Goal: Navigation & Orientation: Find specific page/section

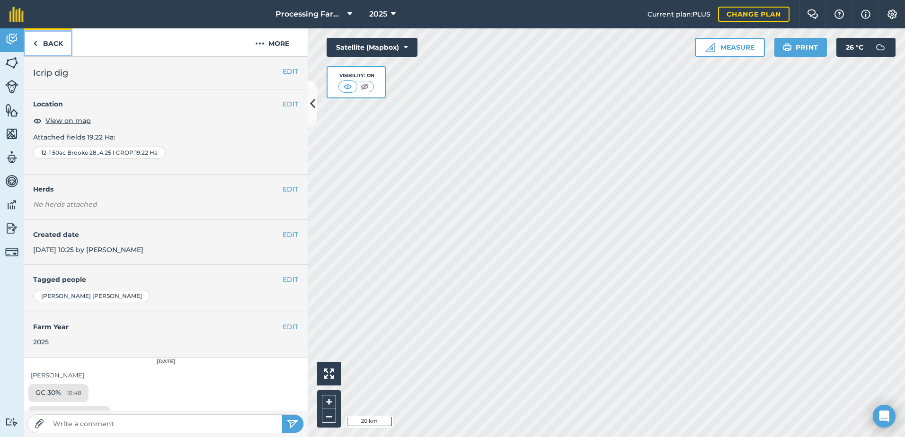
click at [56, 41] on link "Back" at bounding box center [48, 42] width 49 height 28
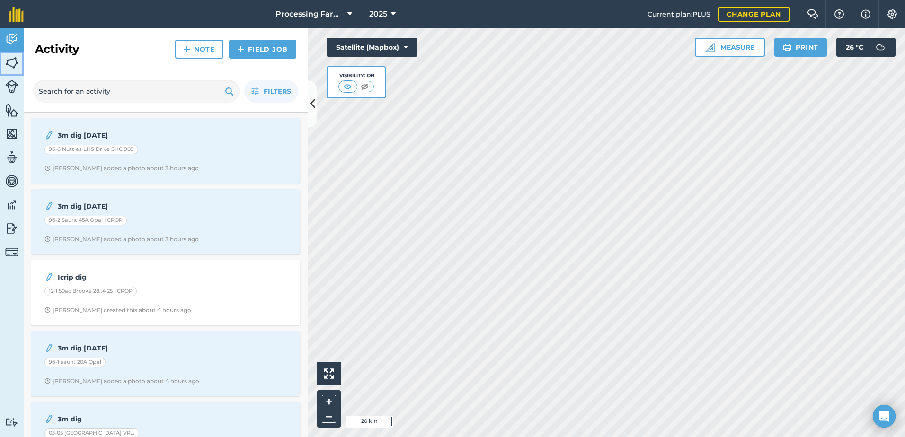
click at [11, 58] on img at bounding box center [11, 63] width 13 height 14
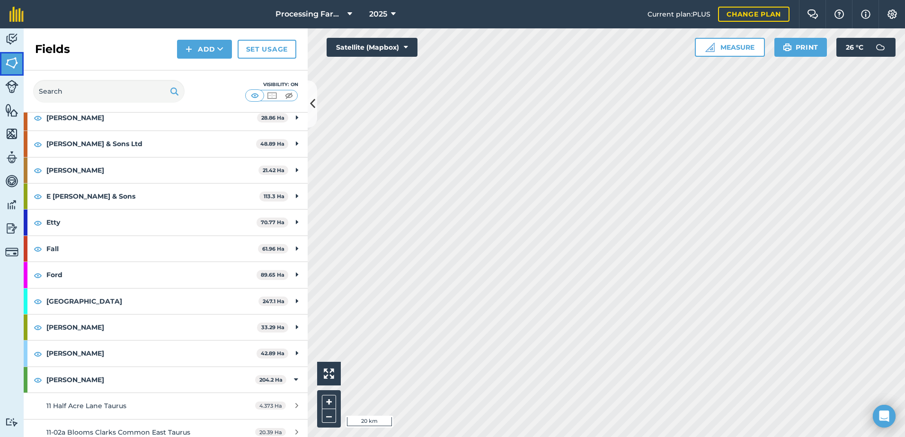
scroll to position [284, 0]
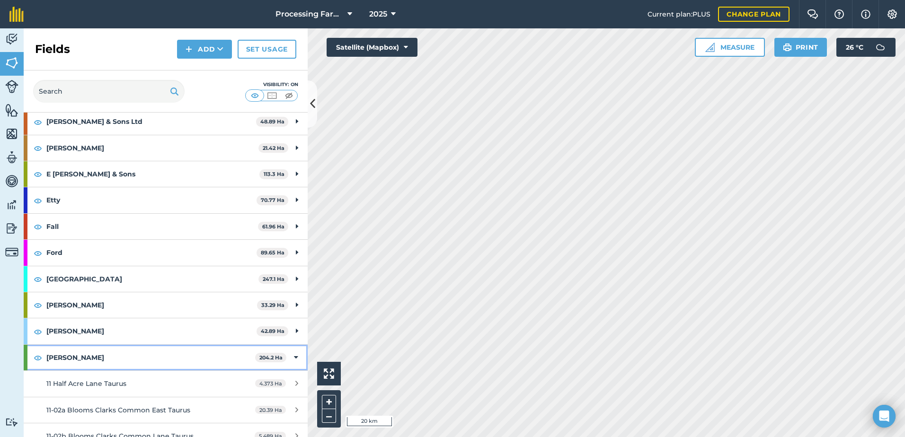
click at [61, 358] on strong "[PERSON_NAME]" at bounding box center [150, 358] width 209 height 26
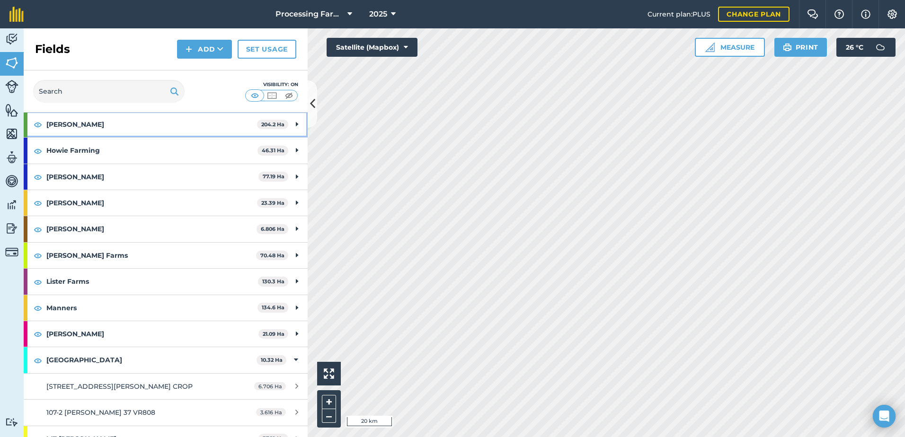
scroll to position [521, 0]
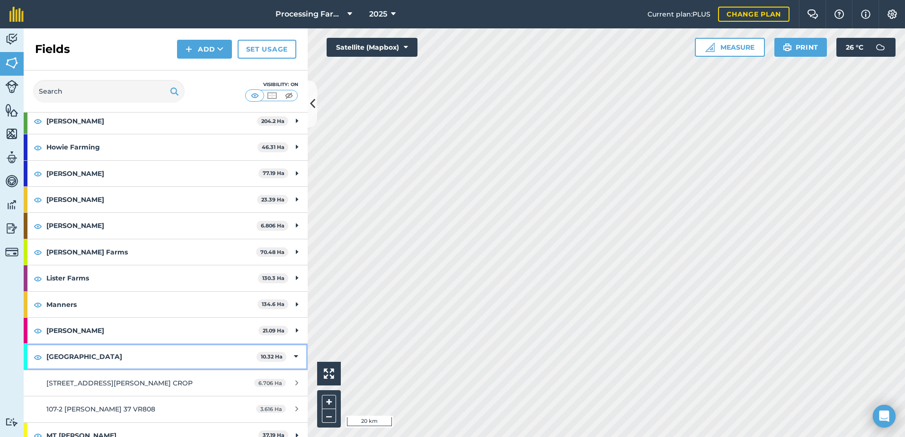
click at [83, 357] on strong "[GEOGRAPHIC_DATA]" at bounding box center [151, 357] width 210 height 26
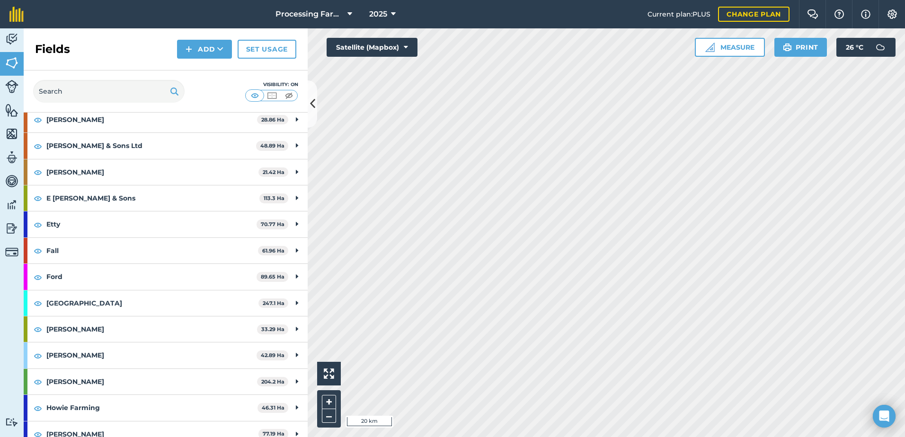
scroll to position [236, 0]
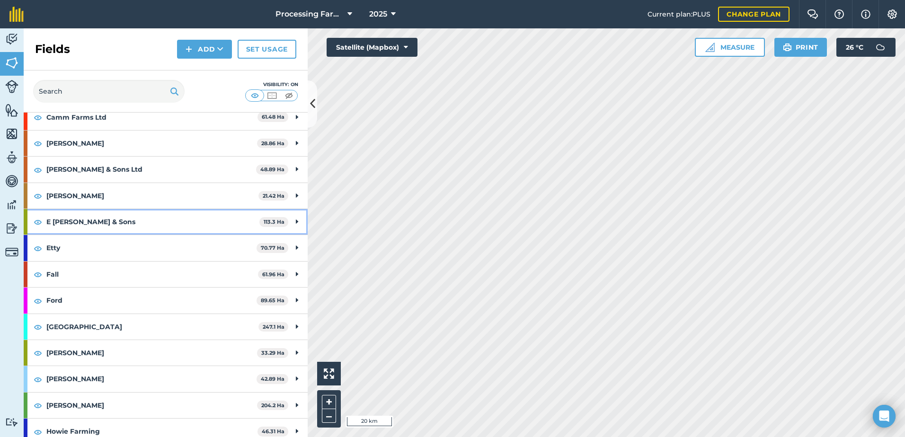
click at [89, 220] on strong "E [PERSON_NAME] & Sons" at bounding box center [152, 222] width 213 height 26
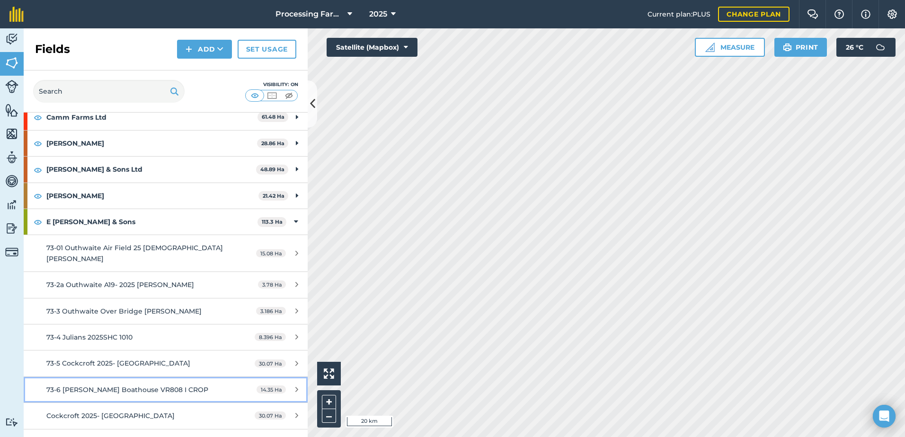
click at [151, 377] on link "73-6 [PERSON_NAME] Boathouse VR808 I CROP 14.35 Ha" at bounding box center [166, 390] width 284 height 26
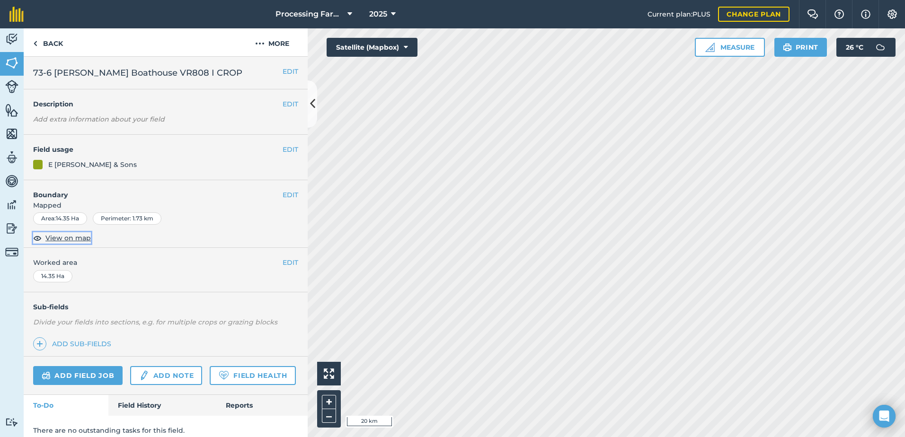
click at [81, 240] on span "View on map" at bounding box center [67, 238] width 45 height 10
click at [70, 239] on span "View on map" at bounding box center [67, 238] width 45 height 10
